Goal: Information Seeking & Learning: Check status

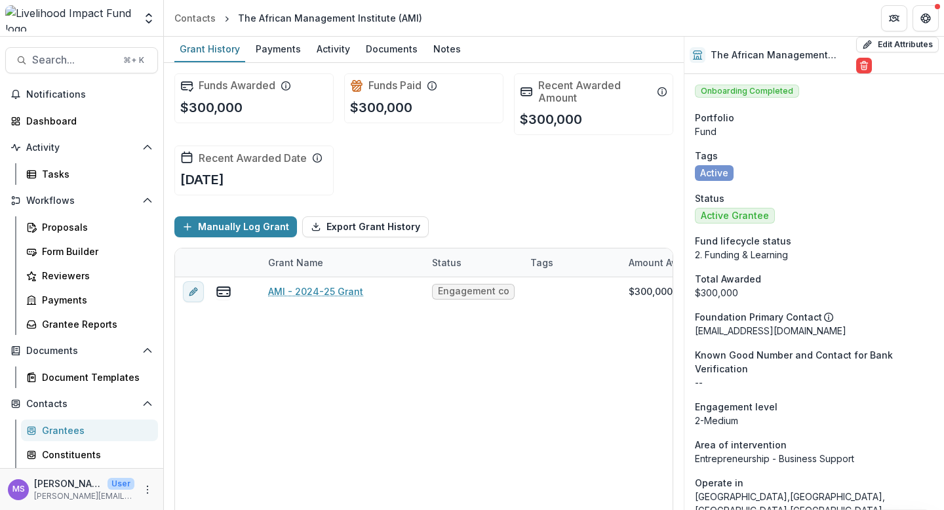
scroll to position [199, 0]
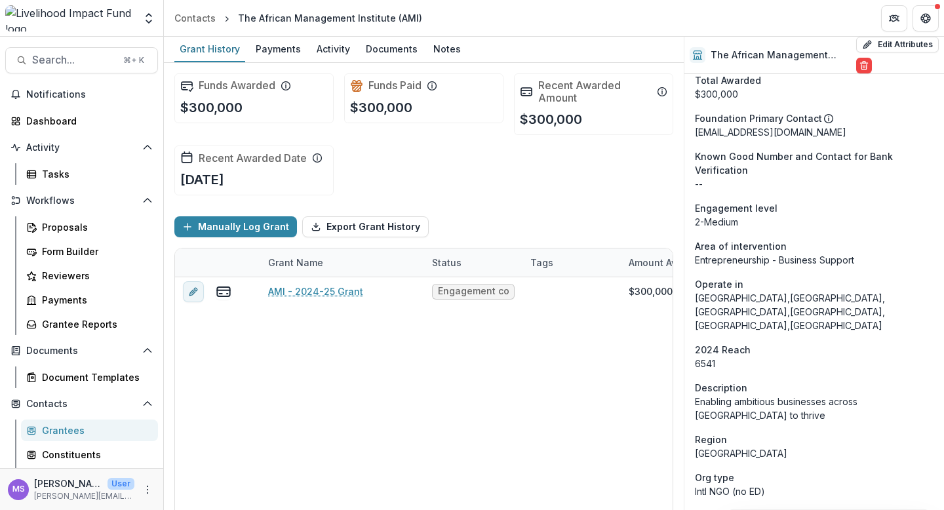
click at [63, 433] on div "Grantees" at bounding box center [95, 431] width 106 height 14
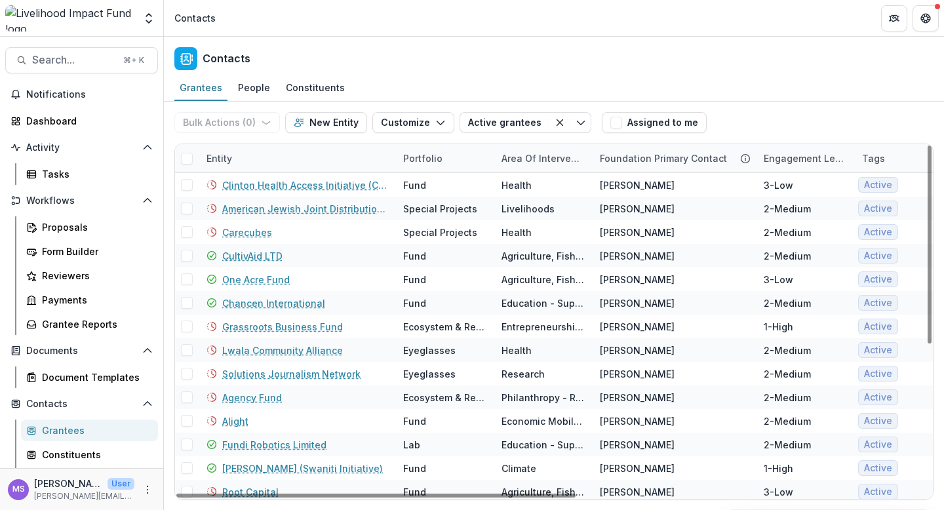
click at [285, 157] on div "Entity" at bounding box center [297, 158] width 197 height 28
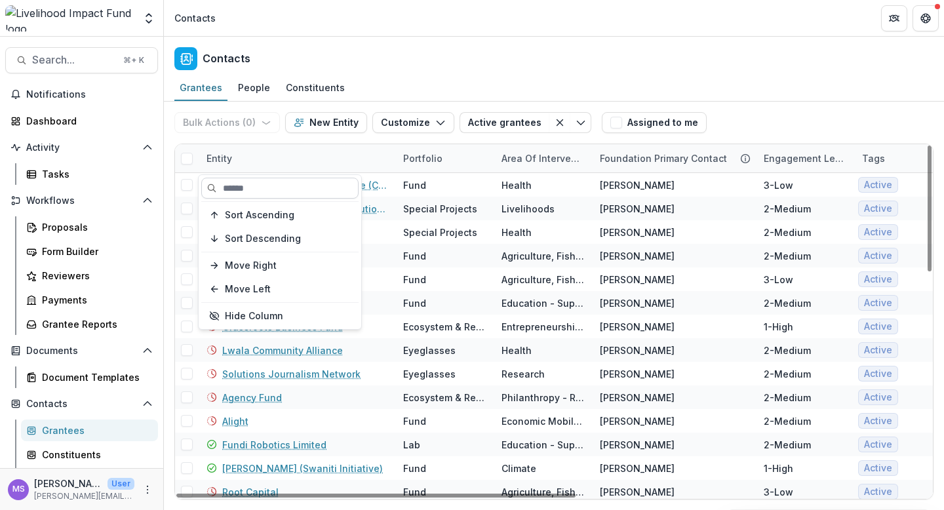
click at [282, 186] on input at bounding box center [279, 188] width 157 height 21
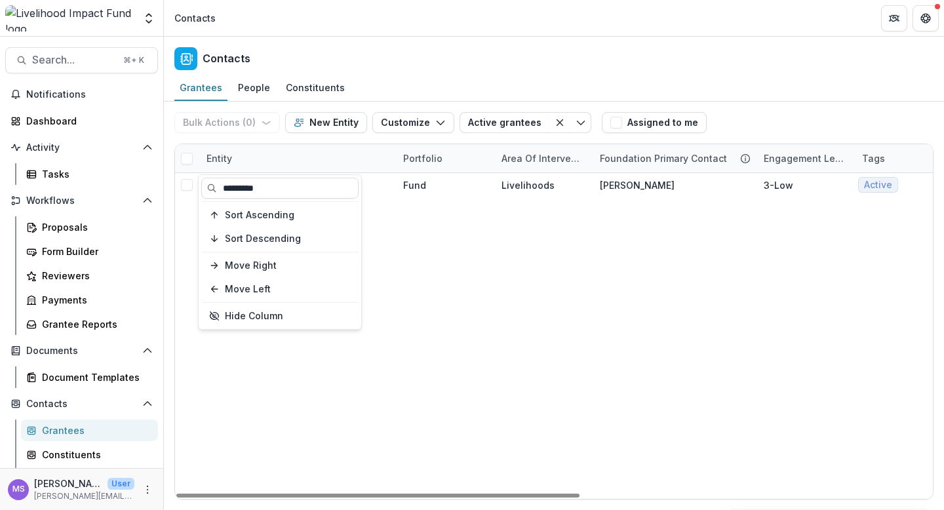
type input "*********"
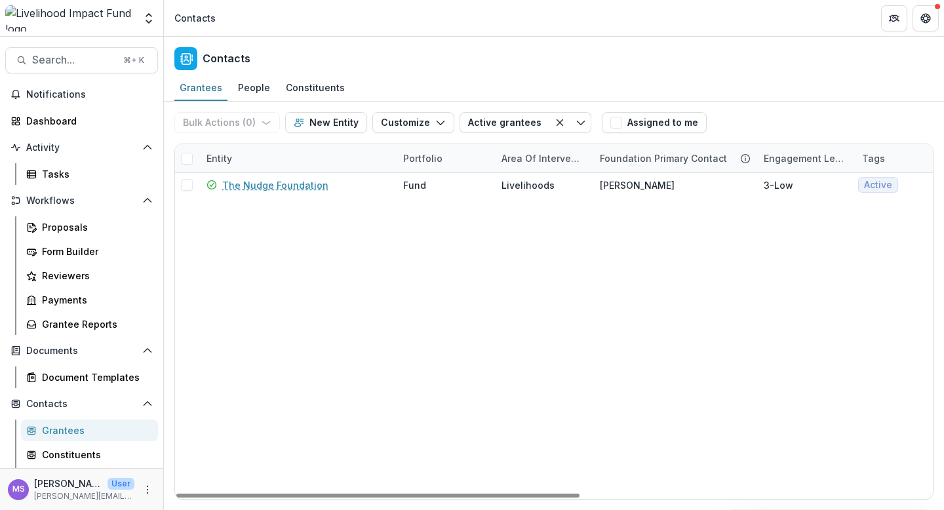
click at [399, 260] on div "The Nudge Foundation Fund Livelihoods [PERSON_NAME] S 3-Low Active Active Grant…" at bounding box center [885, 336] width 1421 height 326
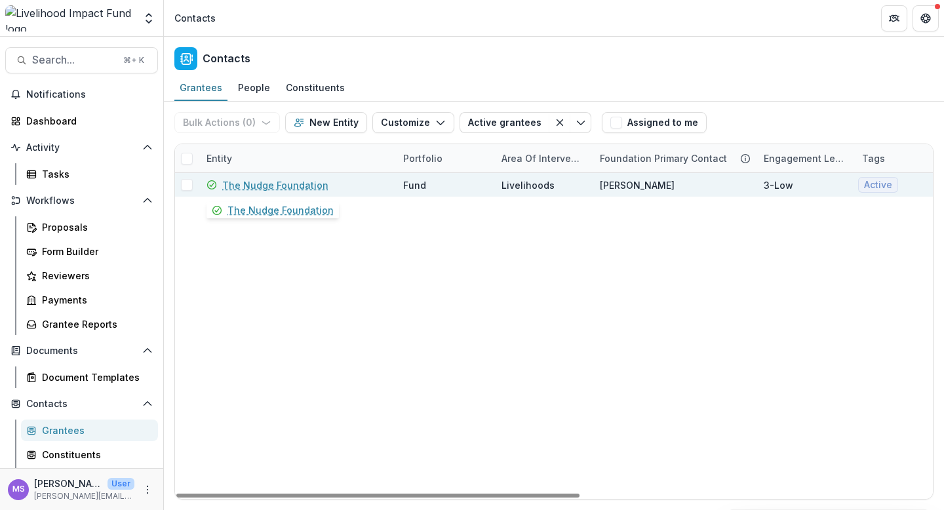
click at [275, 188] on link "The Nudge Foundation" at bounding box center [275, 185] width 106 height 14
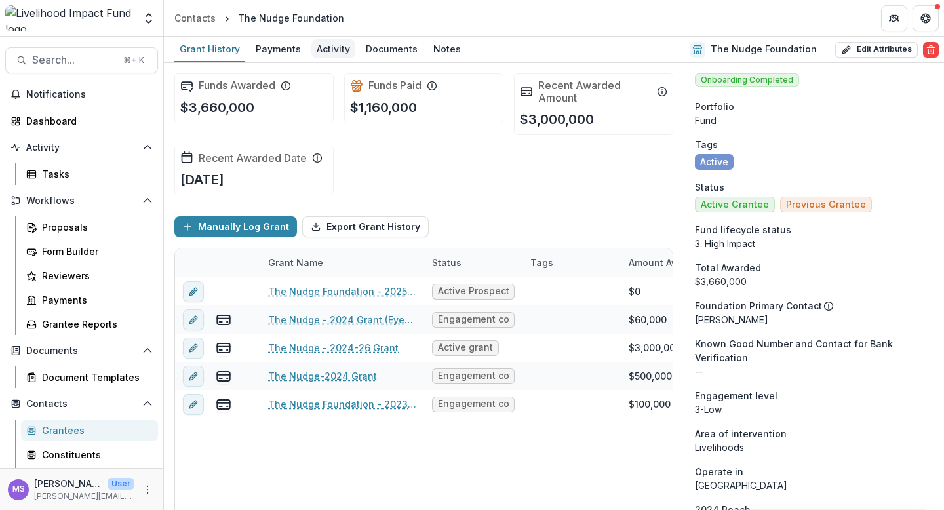
click at [330, 43] on div "Activity" at bounding box center [334, 48] width 44 height 19
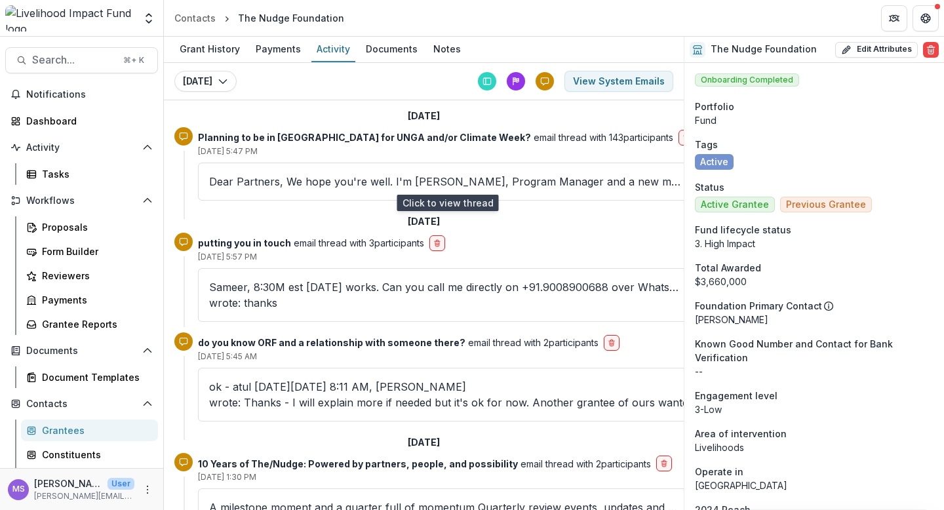
click at [288, 181] on p "Dear Partners, We hope you're well. I'm [PERSON_NAME], Program Manager and a ne…" at bounding box center [447, 182] width 477 height 16
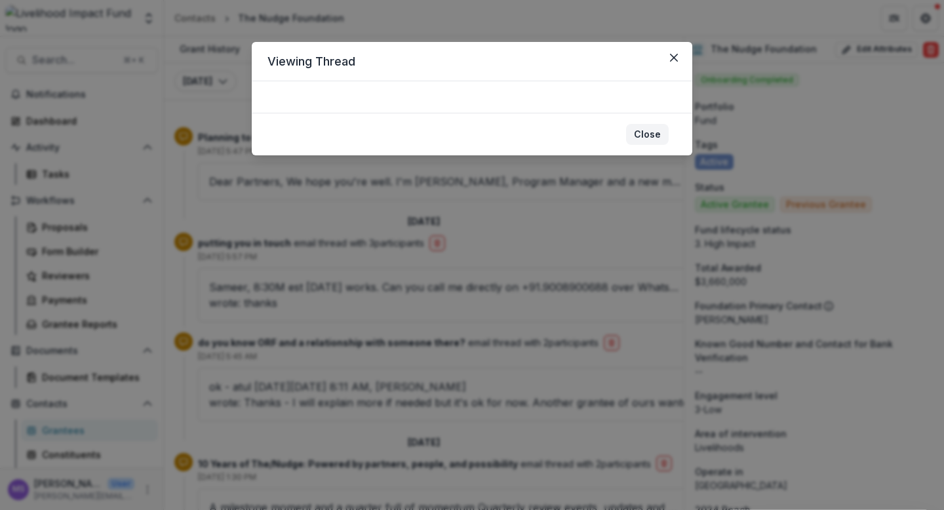
click at [647, 130] on button "Close" at bounding box center [647, 134] width 43 height 21
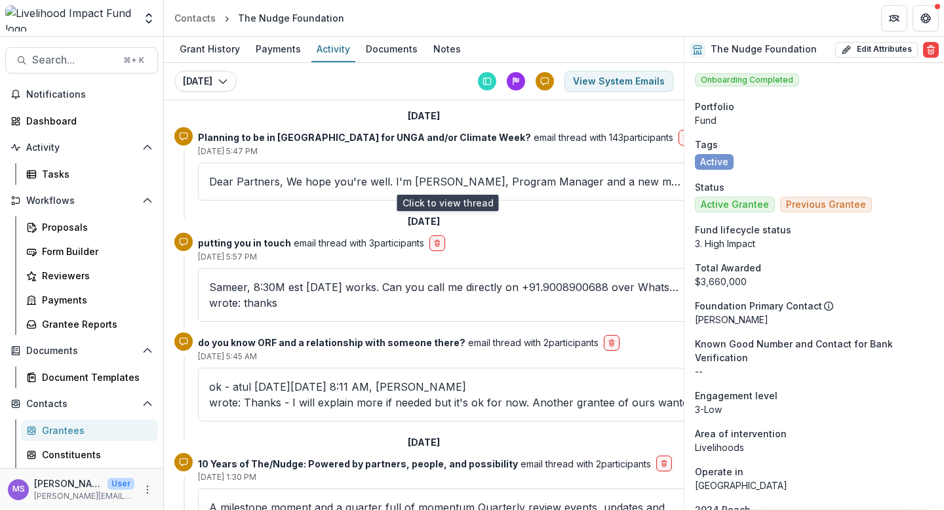
click at [415, 180] on p "Dear Partners, We hope you're well. I'm [PERSON_NAME], Program Manager and a ne…" at bounding box center [447, 182] width 477 height 16
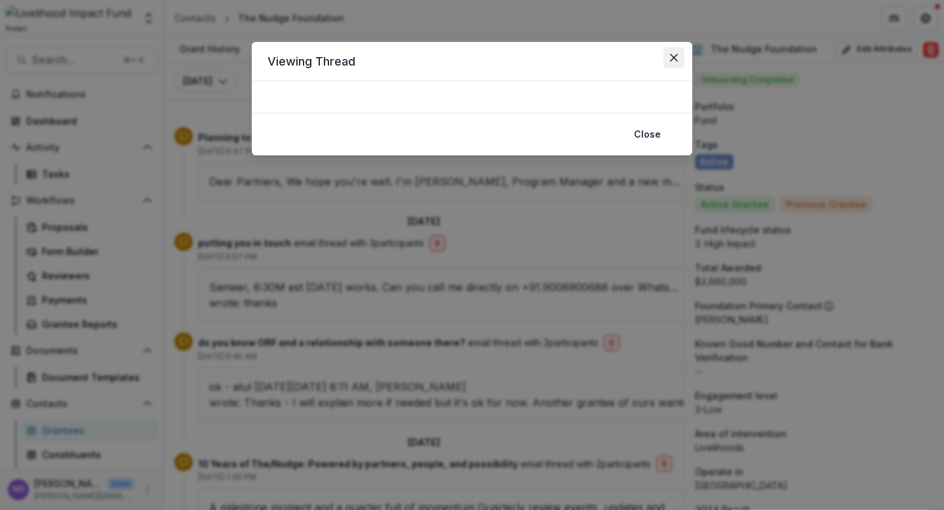
click at [678, 59] on button "Close" at bounding box center [674, 57] width 21 height 21
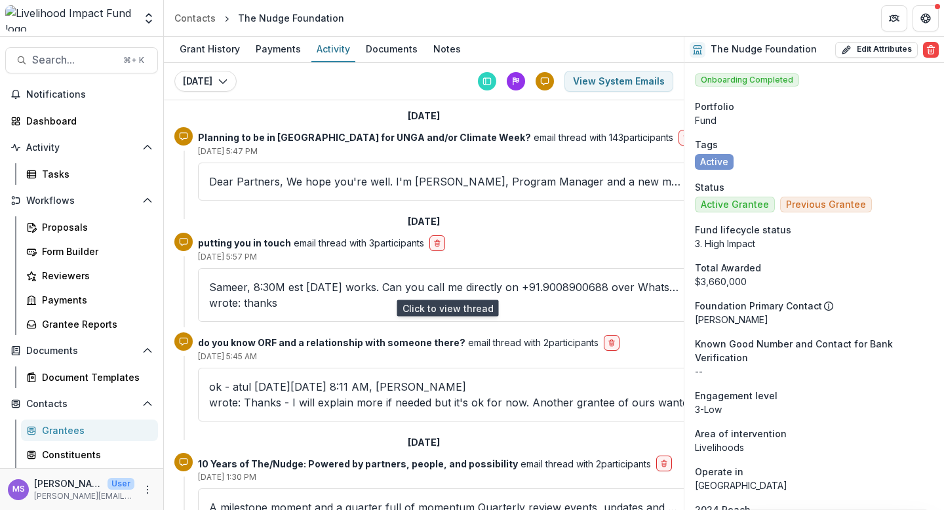
click at [317, 289] on p "Sameer, 8:30M est [DATE] works. Can you call me directly on +91.9008900688 over…" at bounding box center [447, 294] width 477 height 31
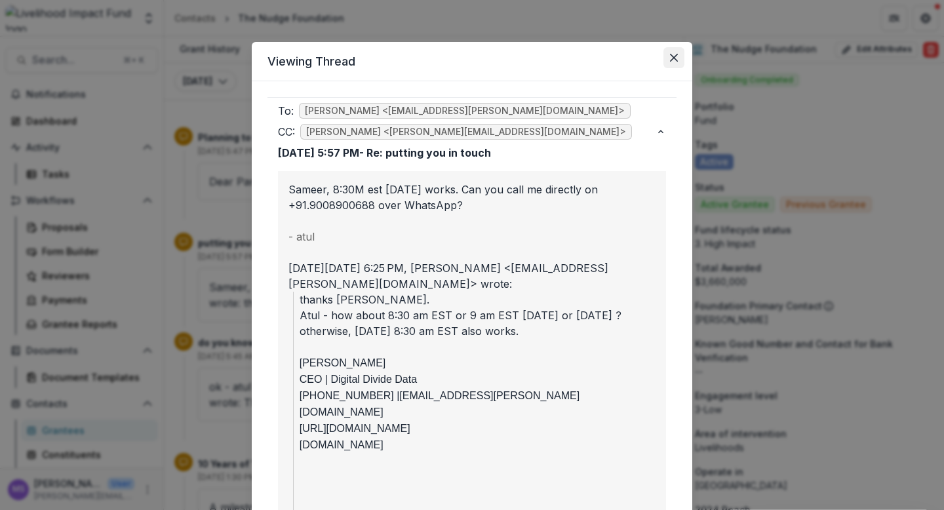
click at [672, 60] on icon "Close" at bounding box center [674, 58] width 8 height 8
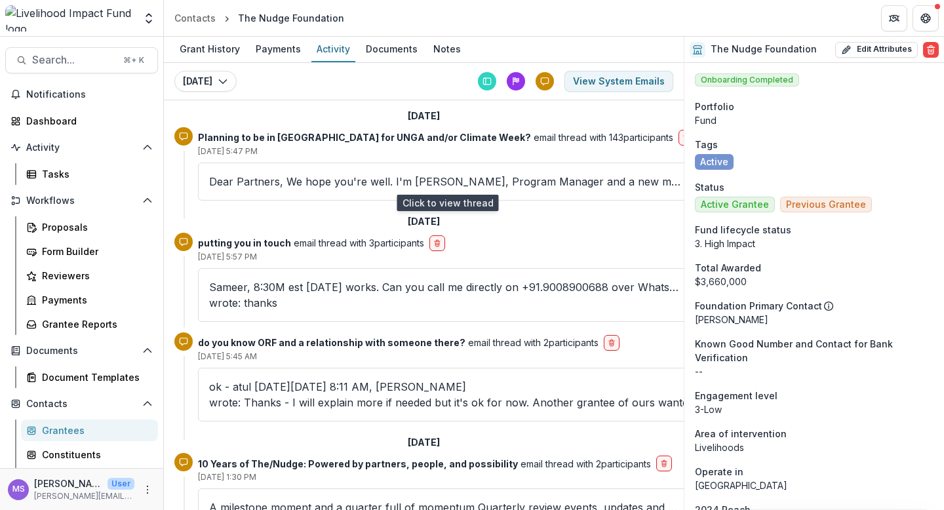
click at [503, 186] on p "Dear Partners, We hope you're well. I'm [PERSON_NAME], Program Manager and a ne…" at bounding box center [447, 182] width 477 height 16
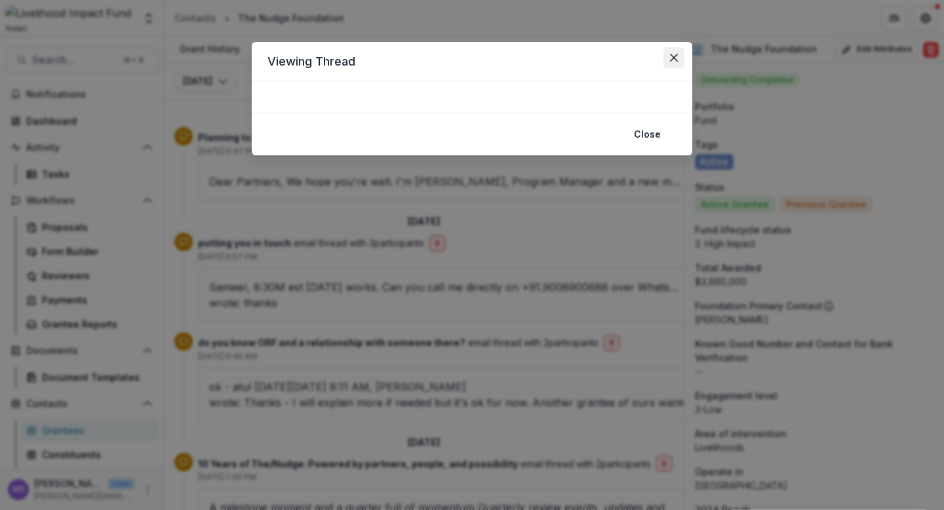
click at [676, 56] on icon "Close" at bounding box center [674, 58] width 8 height 8
